Goal: Navigation & Orientation: Understand site structure

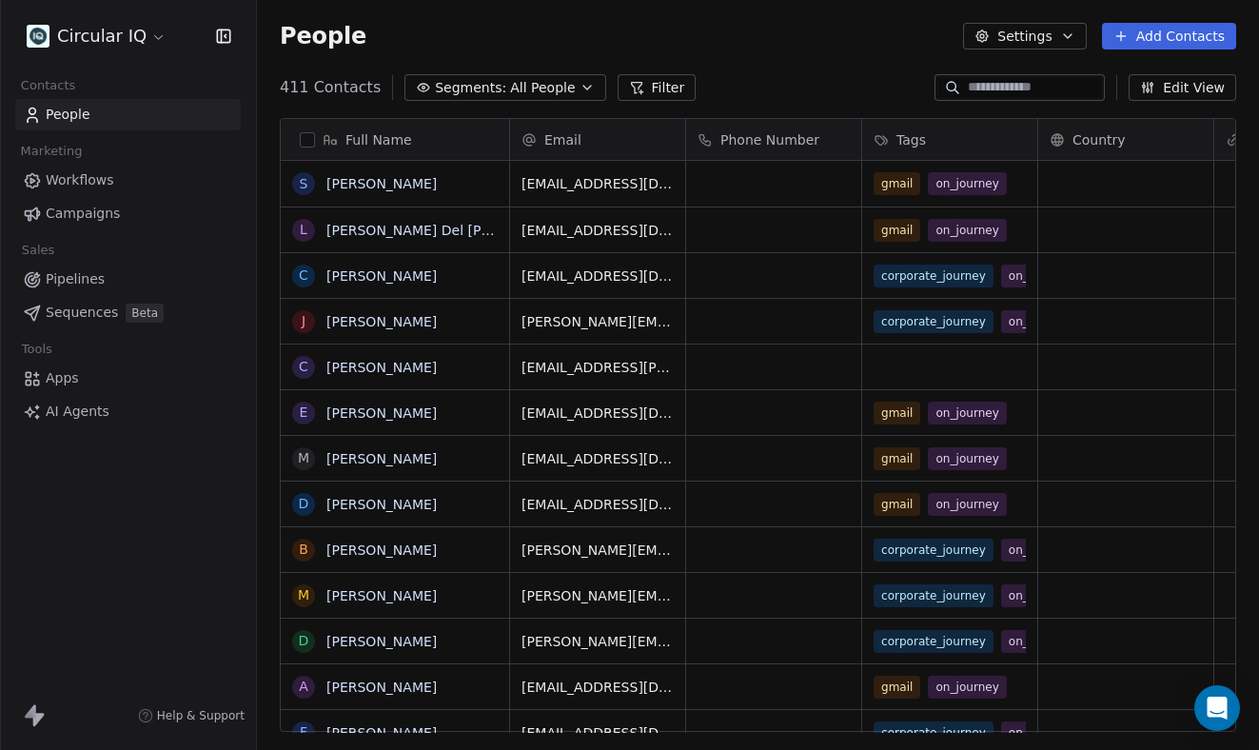
scroll to position [660, 1002]
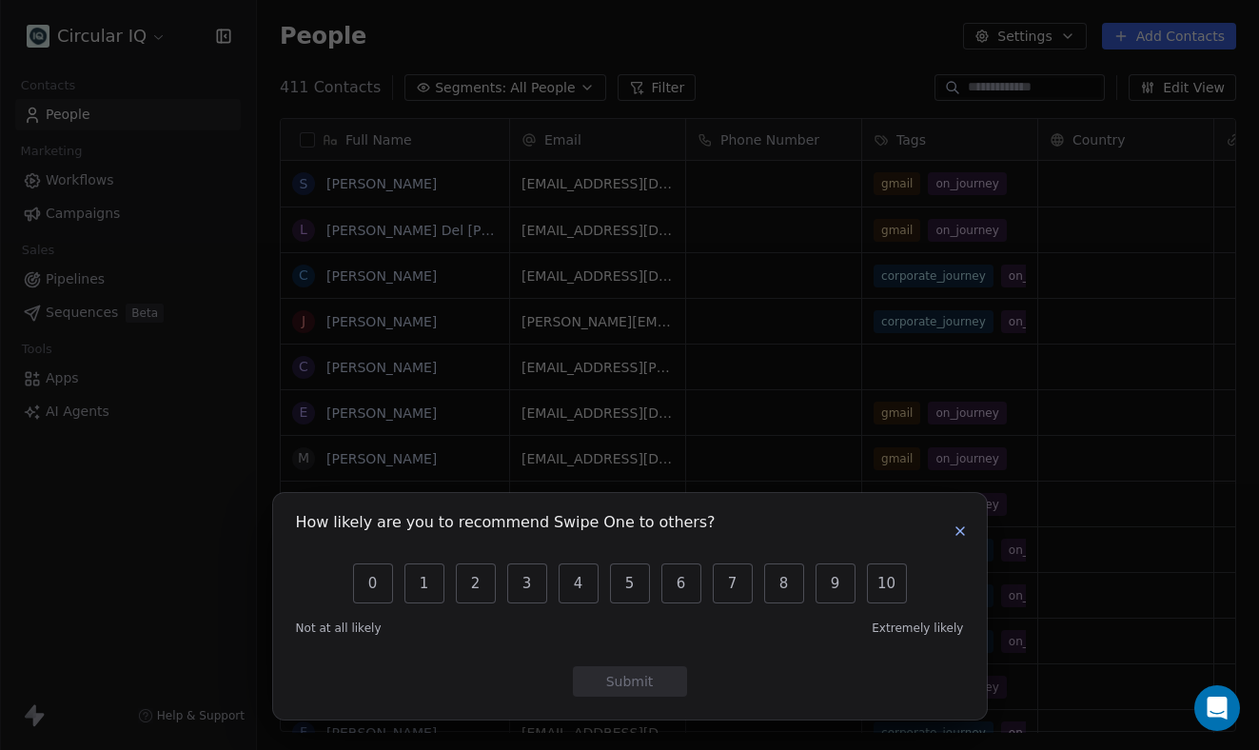
click at [1153, 166] on div "How likely are you to recommend Swipe One to others? 0 1 2 3 4 5 6 7 8 9 10 Not…" at bounding box center [629, 375] width 1259 height 750
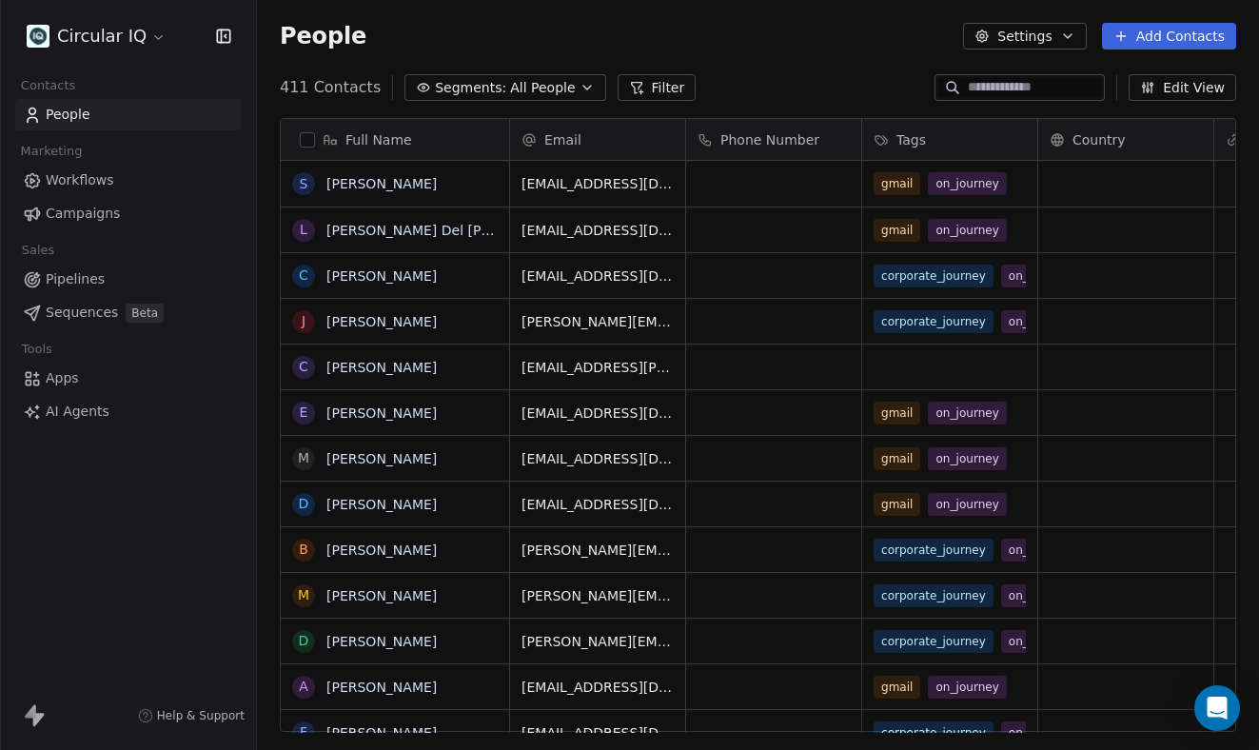
click at [661, 31] on div "People Settings Add Contacts" at bounding box center [758, 36] width 957 height 27
click at [739, 51] on div "People Settings Add Contacts" at bounding box center [758, 36] width 1002 height 72
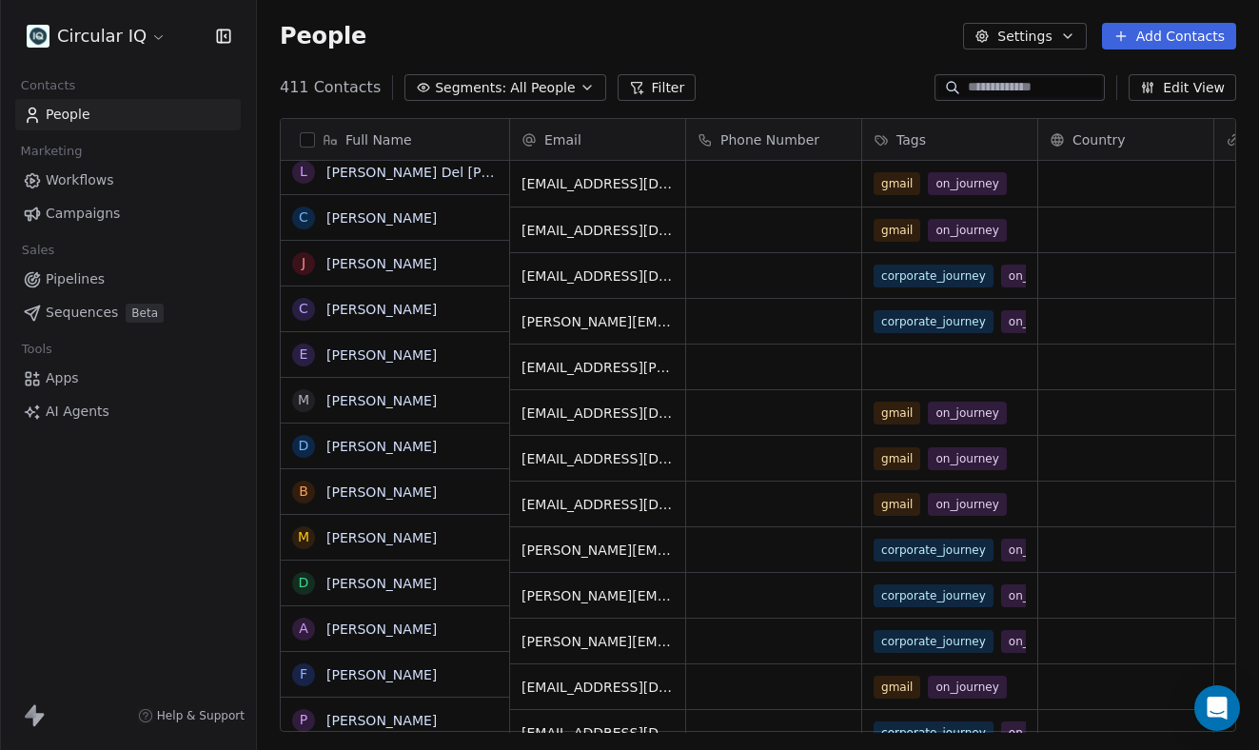
scroll to position [0, 0]
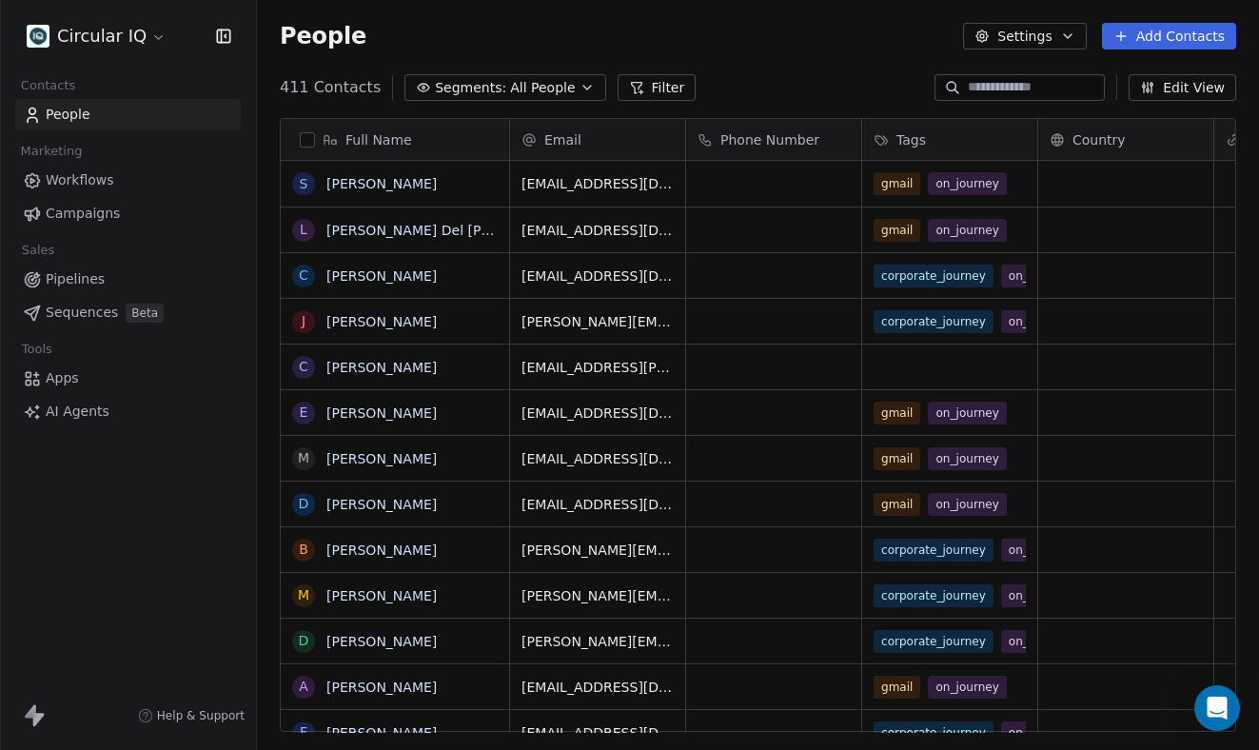
click at [100, 178] on span "Workflows" at bounding box center [80, 180] width 69 height 20
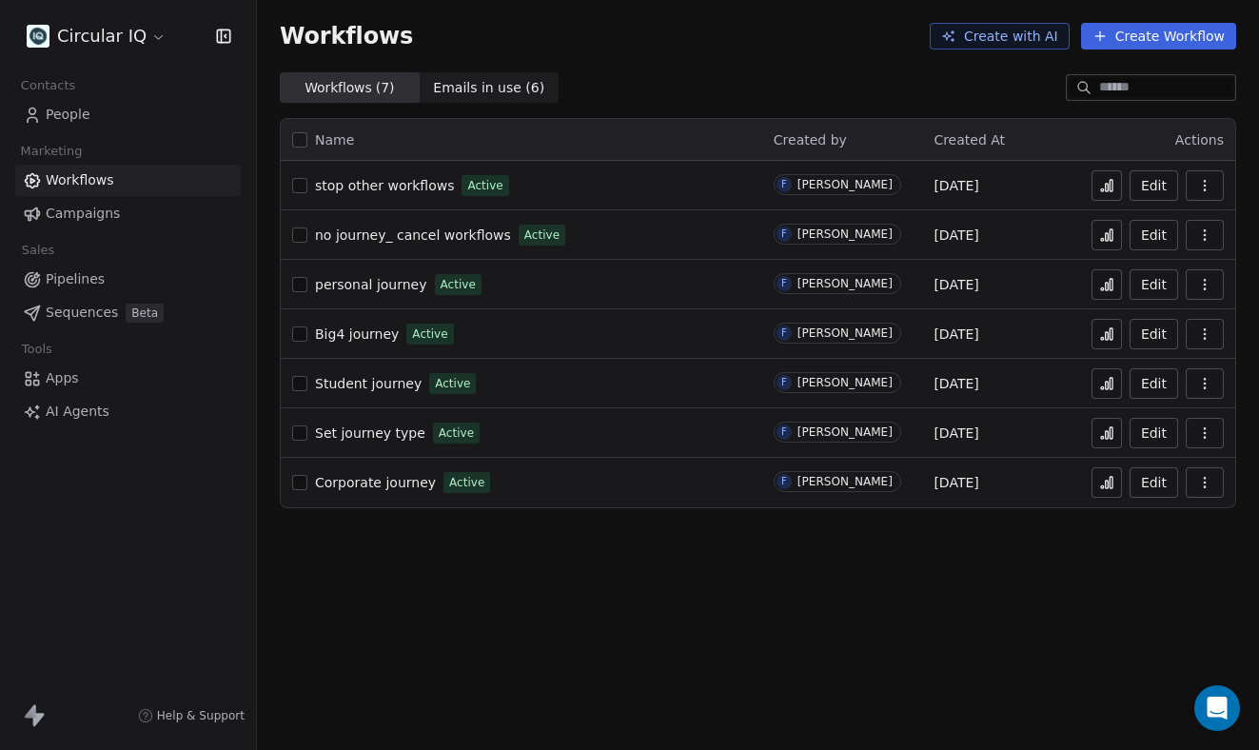
click at [424, 186] on span "stop other workflows" at bounding box center [384, 185] width 139 height 15
click at [376, 288] on span "personal journey" at bounding box center [371, 284] width 112 height 15
click at [81, 206] on span "Campaigns" at bounding box center [83, 214] width 74 height 20
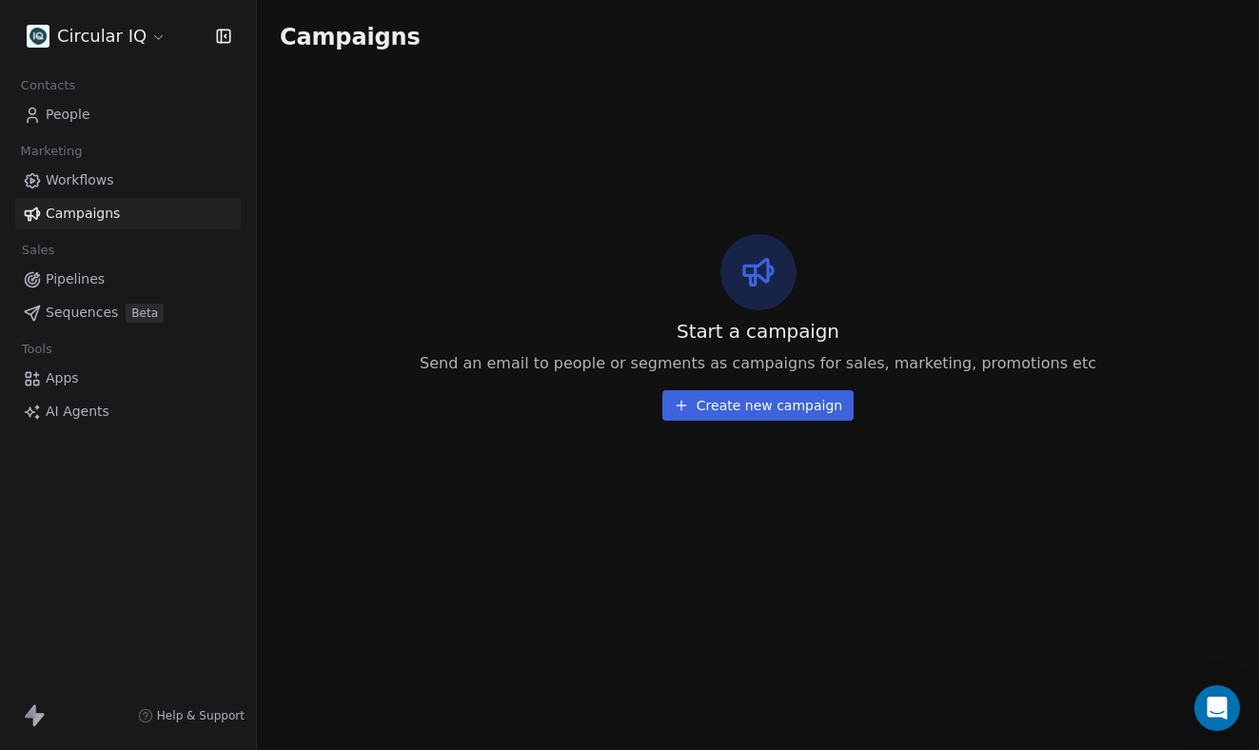
click at [81, 289] on link "Pipelines" at bounding box center [128, 279] width 226 height 31
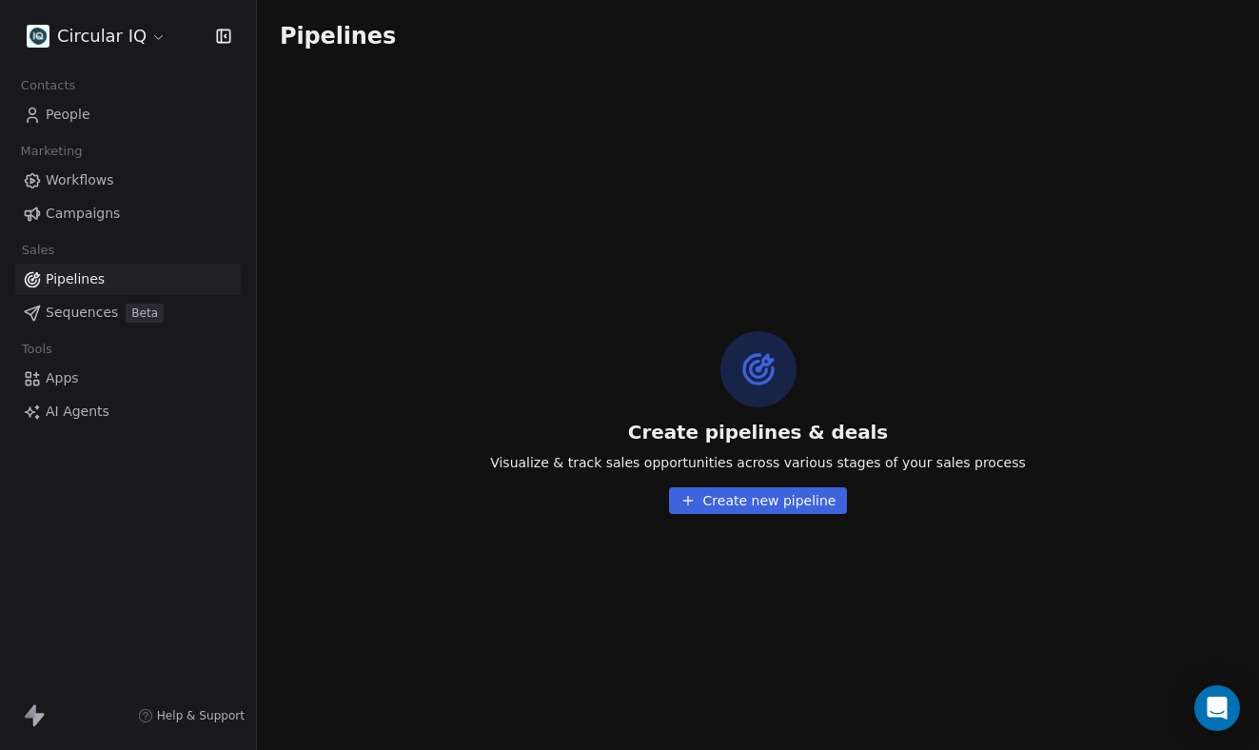
click at [80, 312] on span "Sequences" at bounding box center [82, 313] width 72 height 20
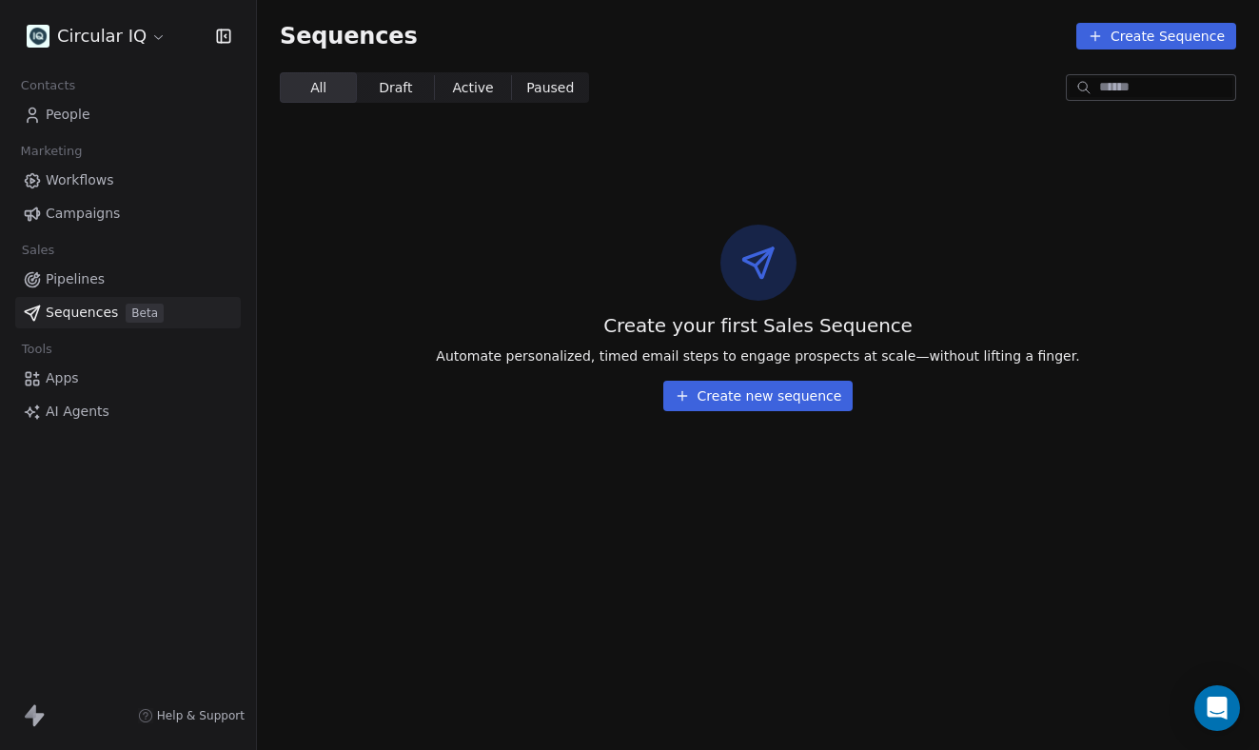
click at [84, 120] on span "People" at bounding box center [68, 115] width 45 height 20
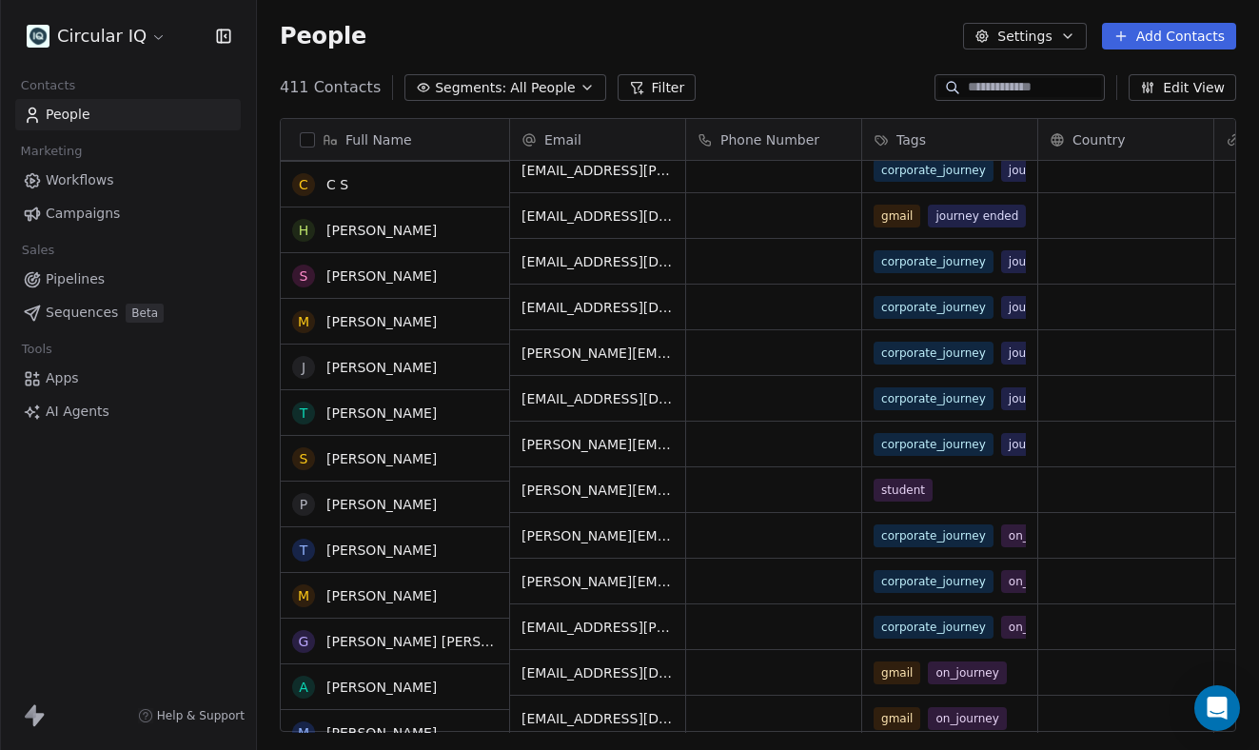
scroll to position [954, 0]
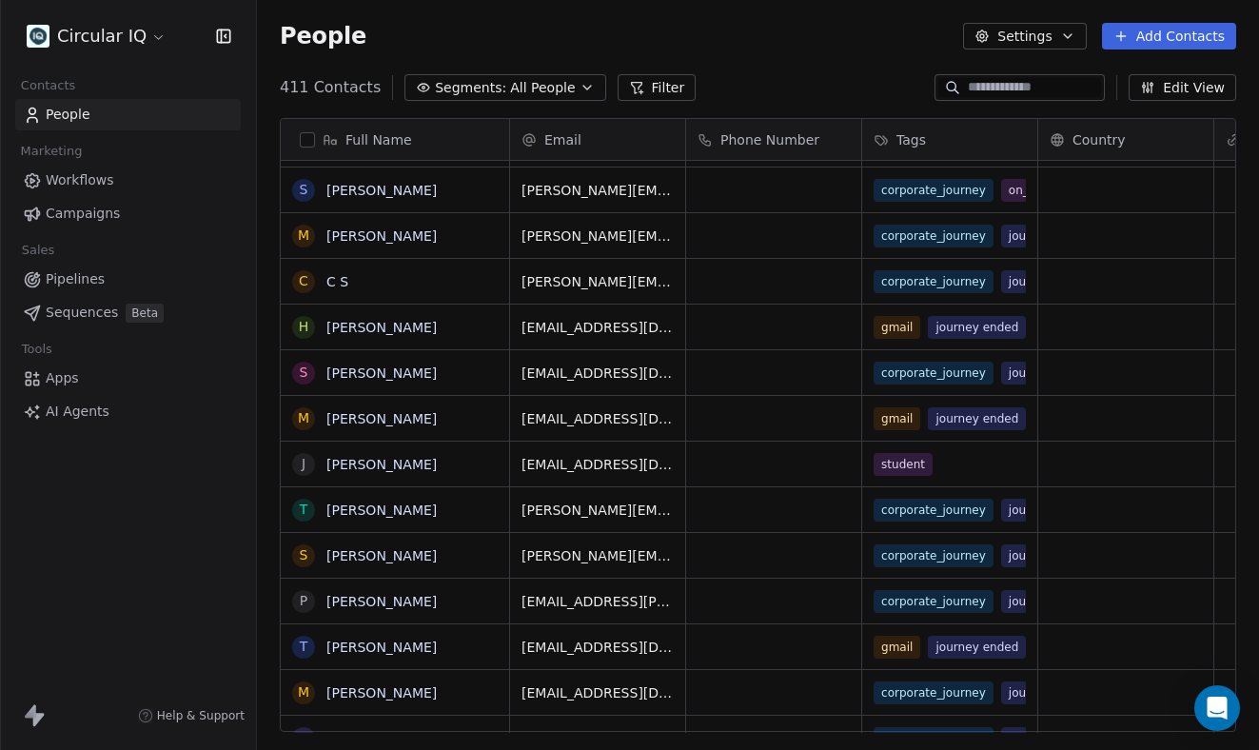
click at [857, 79] on div "411 Contacts Segments: All People Filter Edit View" at bounding box center [758, 87] width 1002 height 30
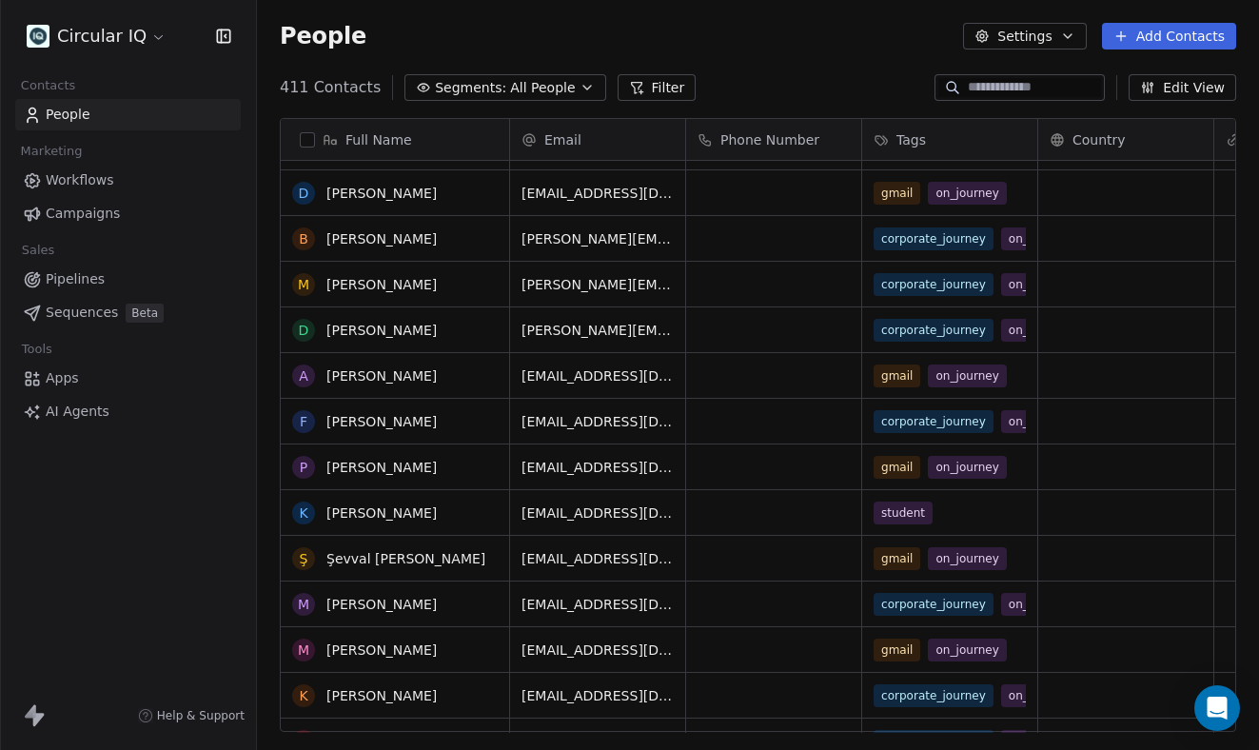
scroll to position [0, 0]
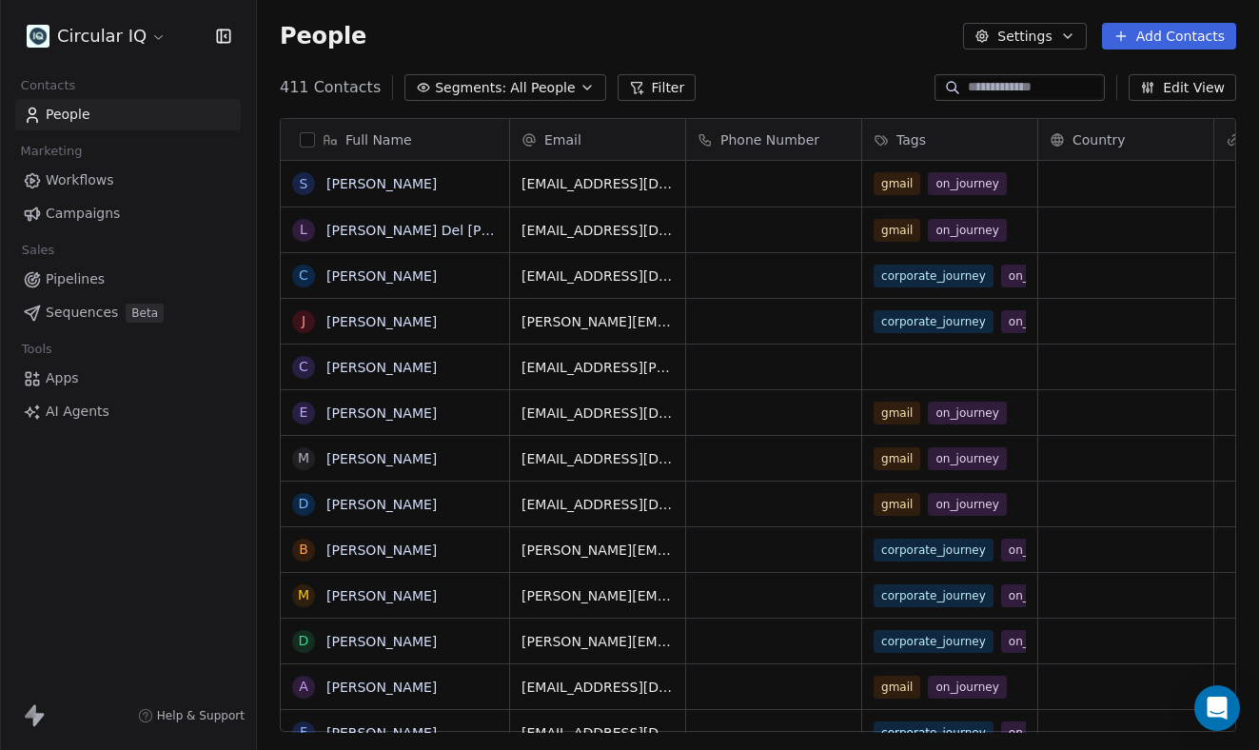
click at [92, 178] on span "Workflows" at bounding box center [80, 180] width 69 height 20
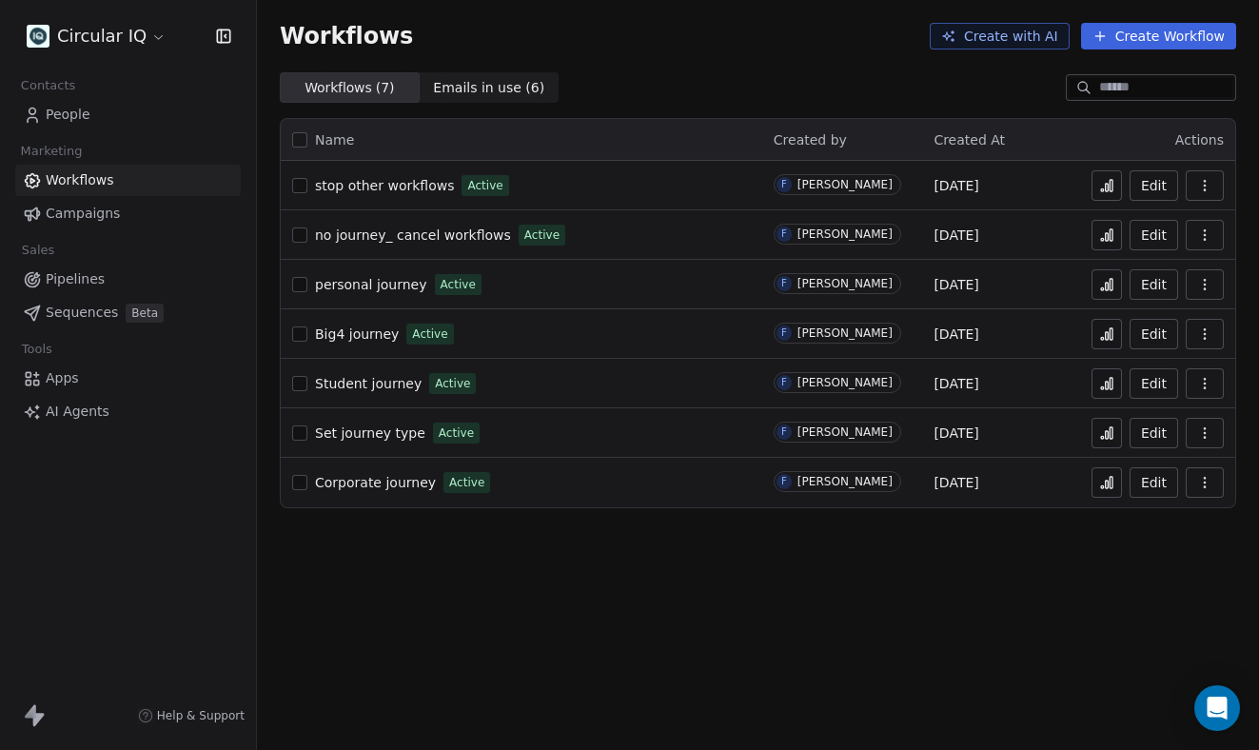
click at [450, 84] on span "Emails in use ( 6 )" at bounding box center [488, 88] width 111 height 20
